Goal: Task Accomplishment & Management: Manage account settings

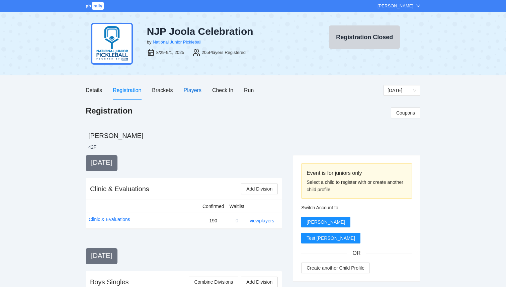
click at [186, 89] on div "Players" at bounding box center [193, 90] width 18 height 8
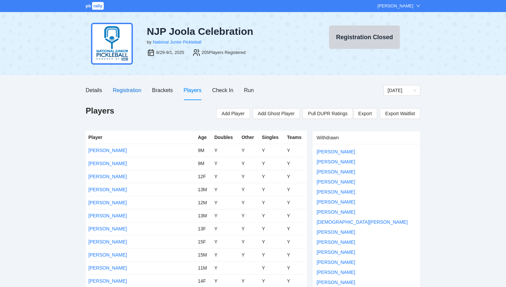
click at [132, 89] on div "Registration" at bounding box center [127, 90] width 28 height 8
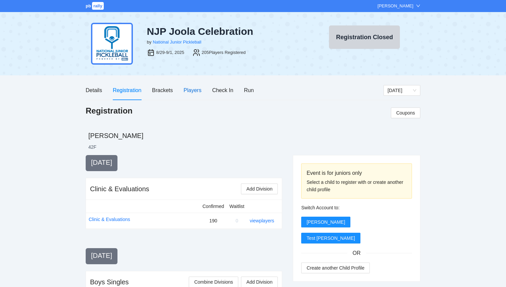
click at [189, 90] on div "Players" at bounding box center [193, 90] width 18 height 8
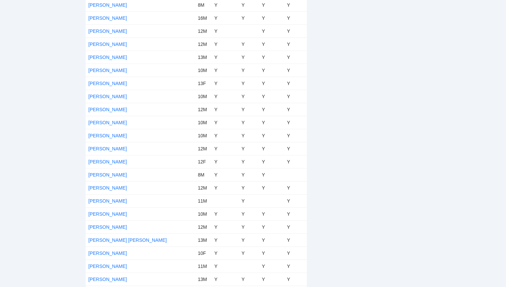
scroll to position [2534, 0]
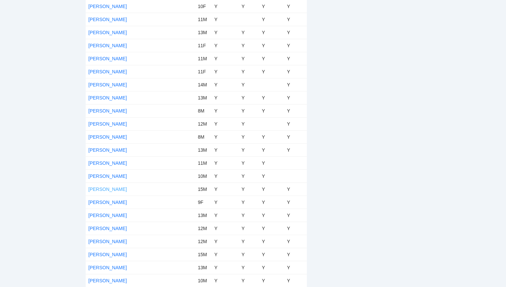
click at [109, 187] on link "[PERSON_NAME]" at bounding box center [107, 189] width 39 height 5
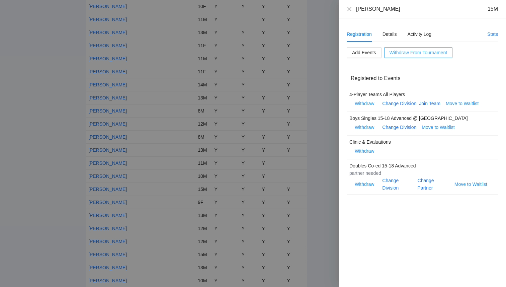
click at [413, 54] on span "Withdraw From Tournament" at bounding box center [419, 52] width 58 height 7
click at [432, 33] on span "OK" at bounding box center [431, 31] width 7 height 7
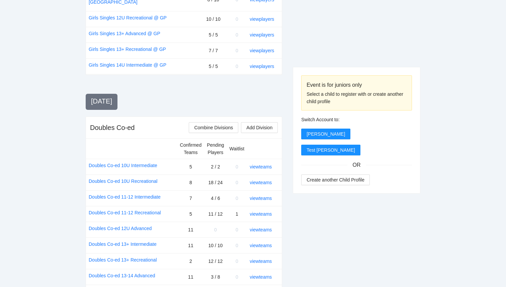
scroll to position [660, 0]
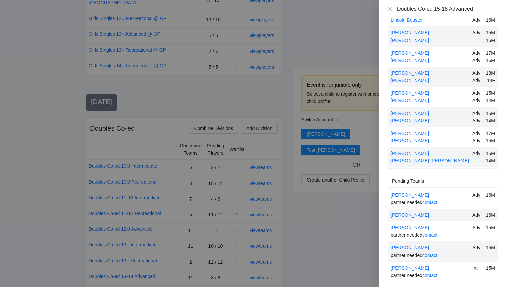
scroll to position [39, 0]
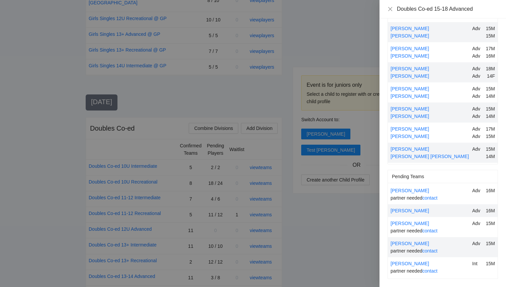
click at [303, 246] on div at bounding box center [253, 143] width 506 height 287
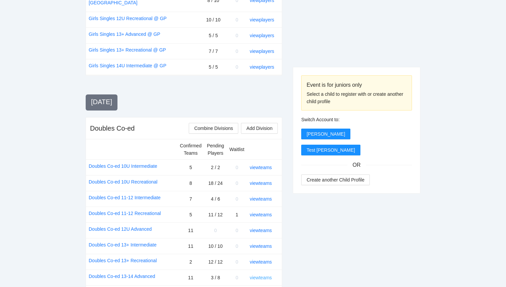
click at [268, 275] on link "view teams" at bounding box center [261, 277] width 22 height 5
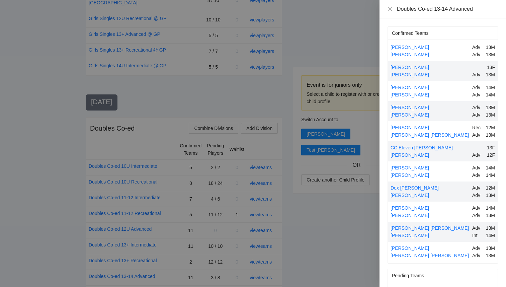
scroll to position [66, 0]
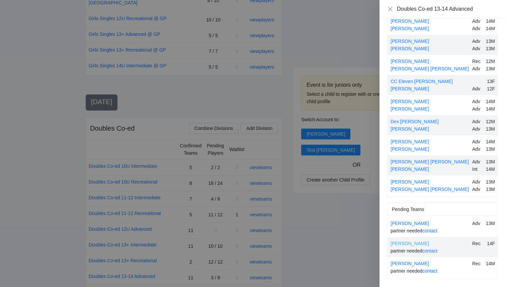
click at [407, 243] on link "Kate Smith" at bounding box center [410, 243] width 39 height 5
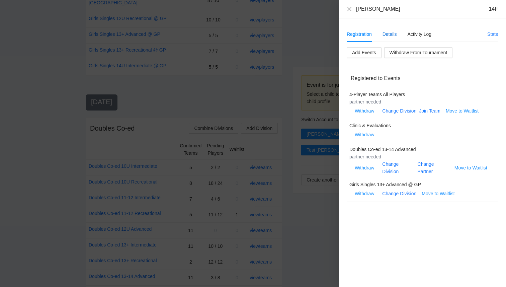
click at [393, 35] on div "Details" at bounding box center [390, 33] width 14 height 7
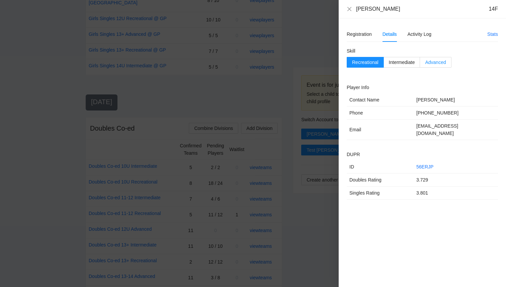
click at [427, 64] on span "Advanced" at bounding box center [435, 62] width 21 height 5
click at [350, 10] on icon "close" at bounding box center [349, 8] width 5 height 5
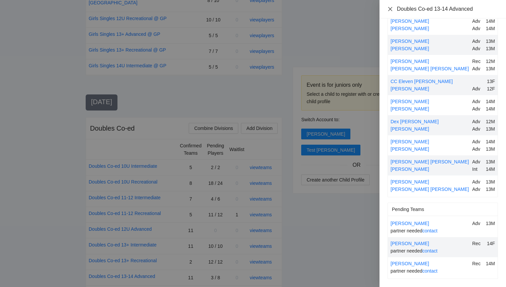
click at [391, 8] on icon "close" at bounding box center [390, 8] width 5 height 5
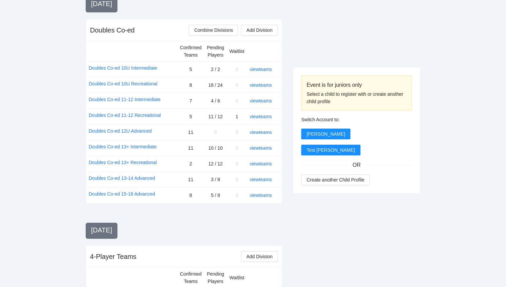
scroll to position [758, 0]
click at [228, 226] on div "Monday, Sep 1" at bounding box center [184, 230] width 197 height 9
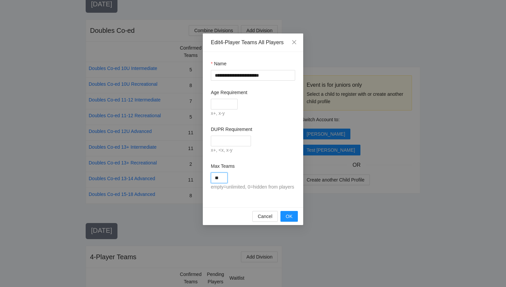
click at [221, 182] on input "**" at bounding box center [219, 177] width 17 height 11
type input "*"
type input "**"
click at [287, 220] on span "OK" at bounding box center [289, 216] width 7 height 7
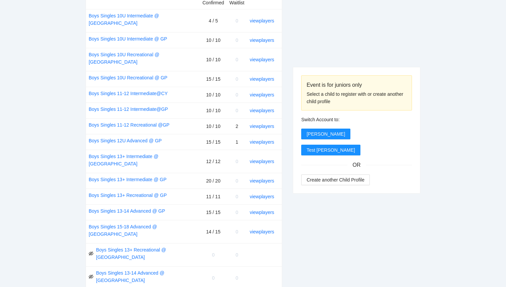
scroll to position [293, 0]
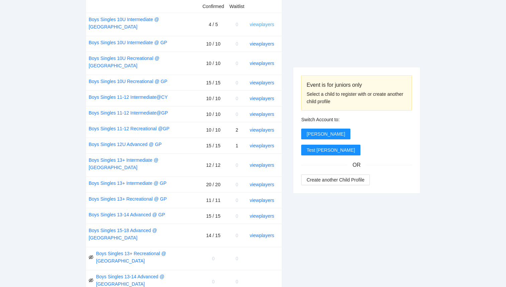
click at [264, 23] on link "view players" at bounding box center [262, 24] width 24 height 5
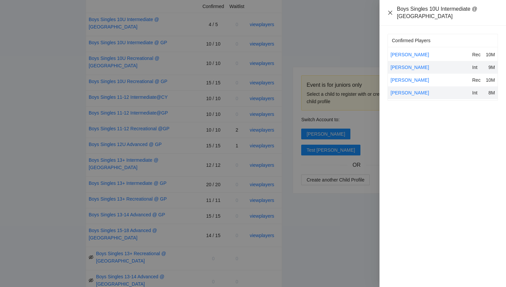
click at [390, 10] on icon "close" at bounding box center [390, 12] width 5 height 5
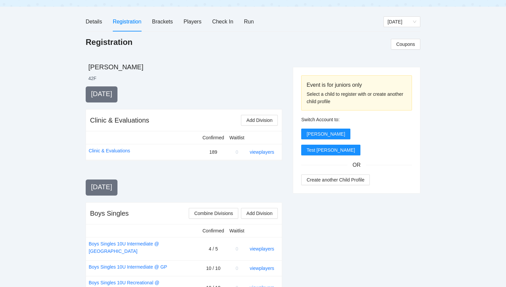
scroll to position [0, 0]
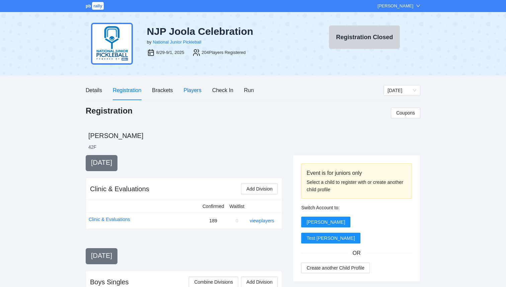
click at [193, 94] on div "Players" at bounding box center [193, 90] width 18 height 8
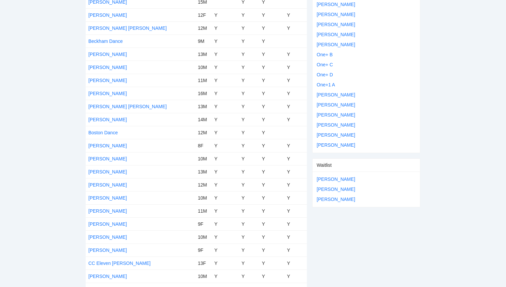
scroll to position [320, 0]
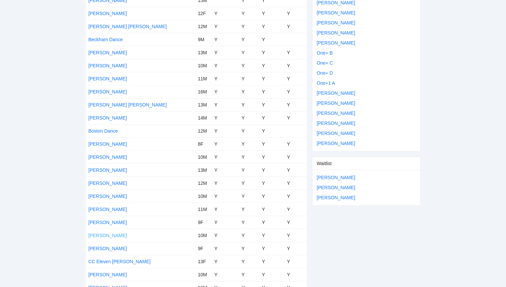
click at [104, 235] on link "[PERSON_NAME]" at bounding box center [107, 235] width 39 height 5
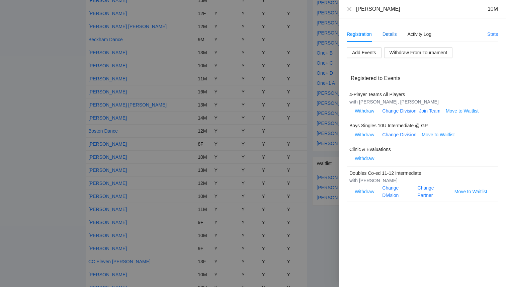
click at [389, 34] on div "Details" at bounding box center [390, 33] width 14 height 7
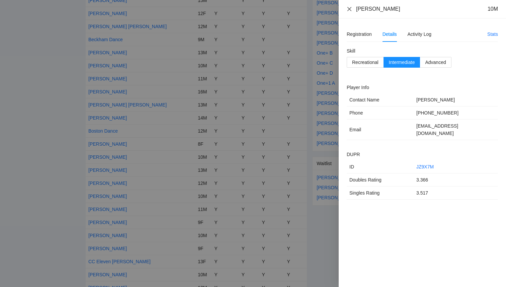
click at [348, 9] on icon "close" at bounding box center [349, 8] width 5 height 5
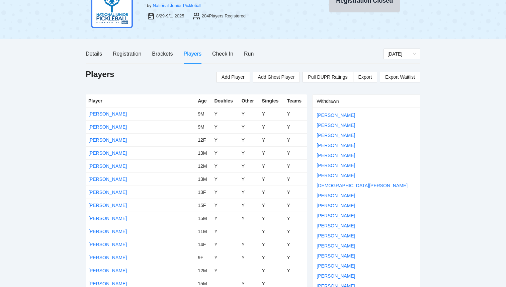
scroll to position [0, 0]
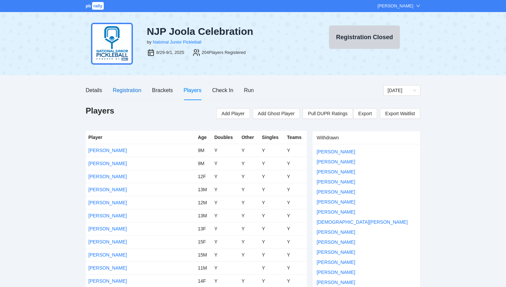
click at [123, 93] on div "Registration" at bounding box center [127, 90] width 28 height 8
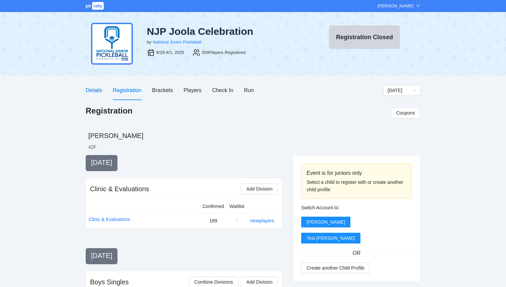
click at [96, 92] on div "Details" at bounding box center [94, 90] width 16 height 8
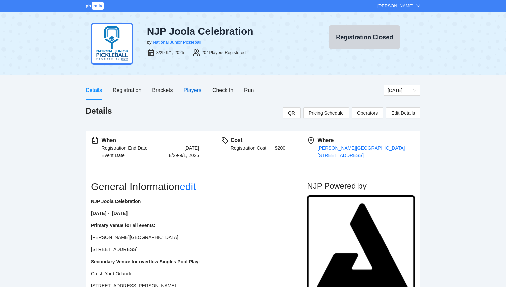
click at [199, 88] on div "Players" at bounding box center [193, 90] width 18 height 8
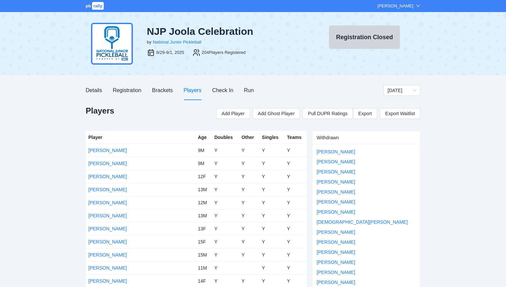
click at [95, 7] on span "rally" at bounding box center [98, 6] width 12 height 8
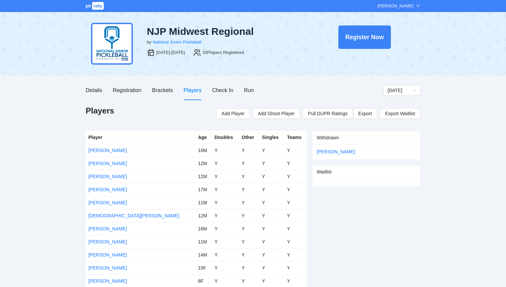
click at [97, 6] on span "rally" at bounding box center [98, 6] width 12 height 8
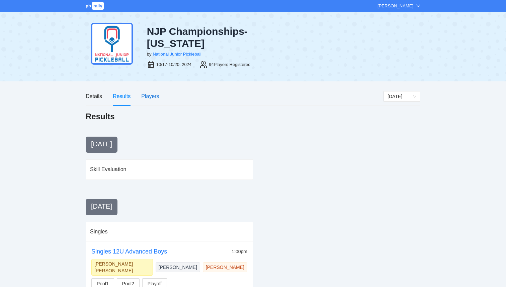
click at [147, 92] on div "Players" at bounding box center [150, 96] width 18 height 8
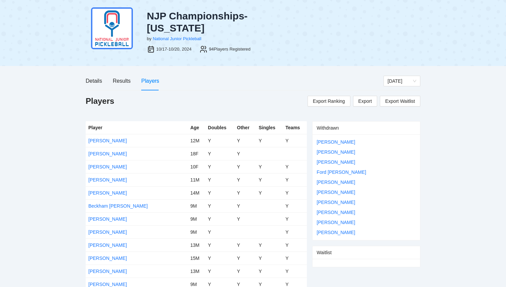
scroll to position [14, 0]
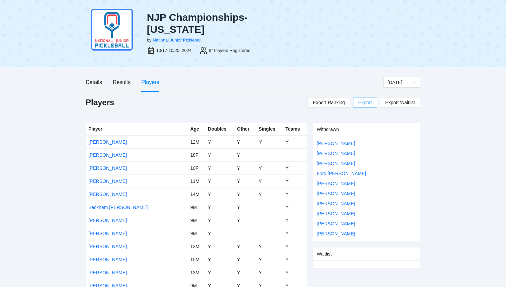
click at [368, 97] on span "Export" at bounding box center [365, 102] width 13 height 10
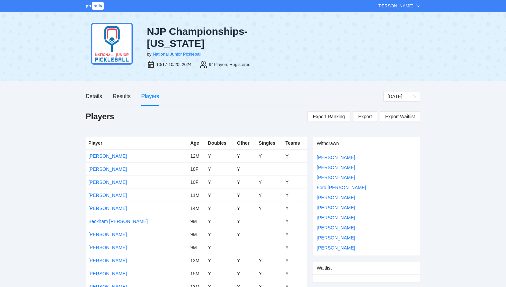
click at [95, 6] on span "rally" at bounding box center [98, 6] width 12 height 8
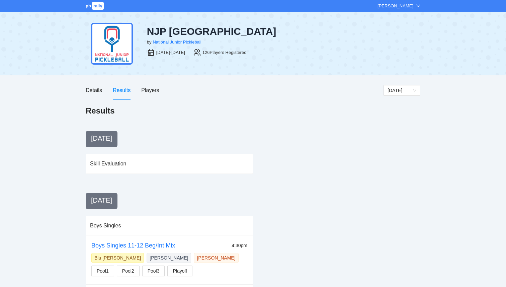
click at [146, 89] on div "Players" at bounding box center [150, 90] width 18 height 8
